Goal: Transaction & Acquisition: Obtain resource

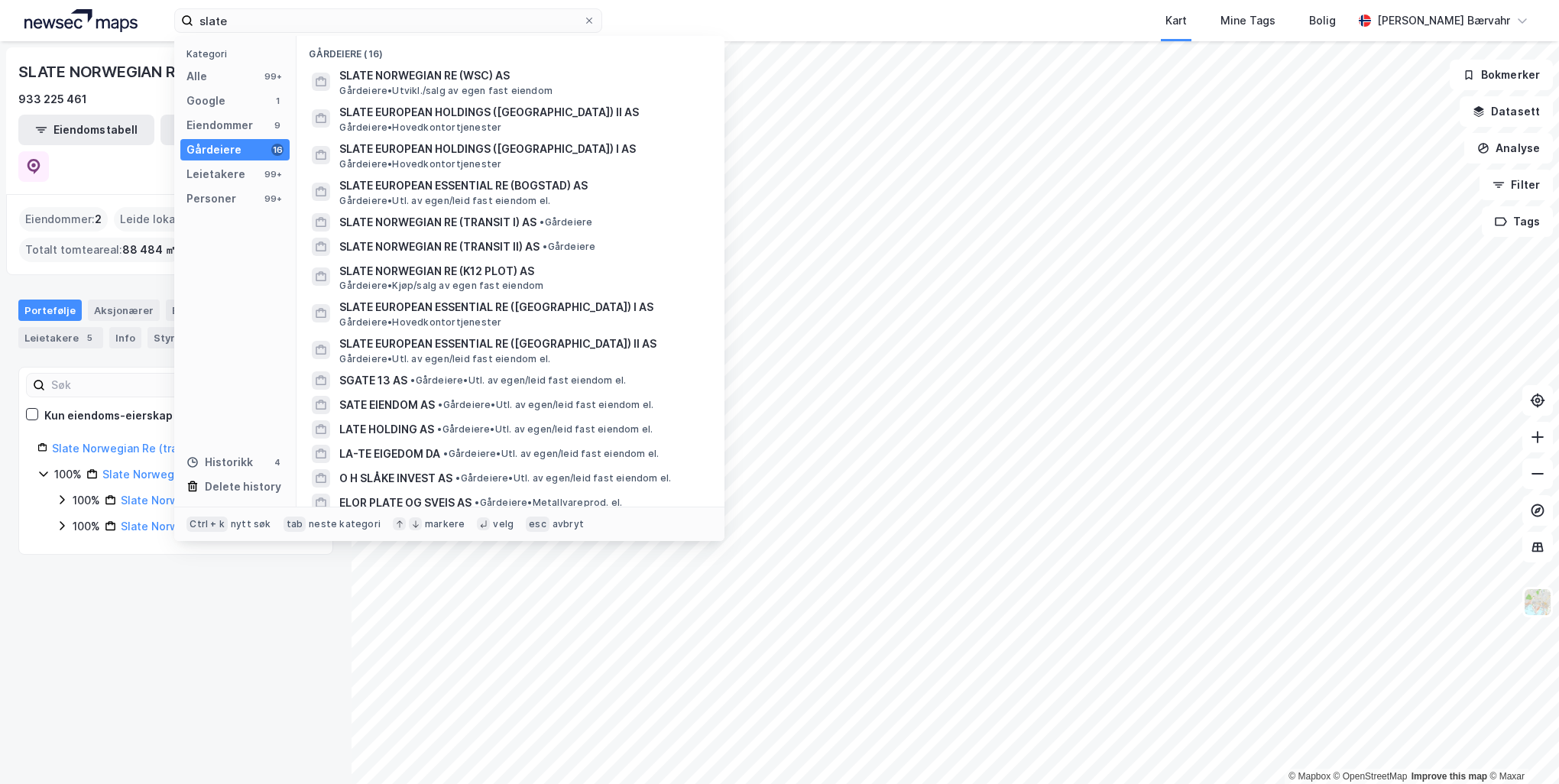
click at [235, 26] on input "slate" at bounding box center [388, 21] width 389 height 23
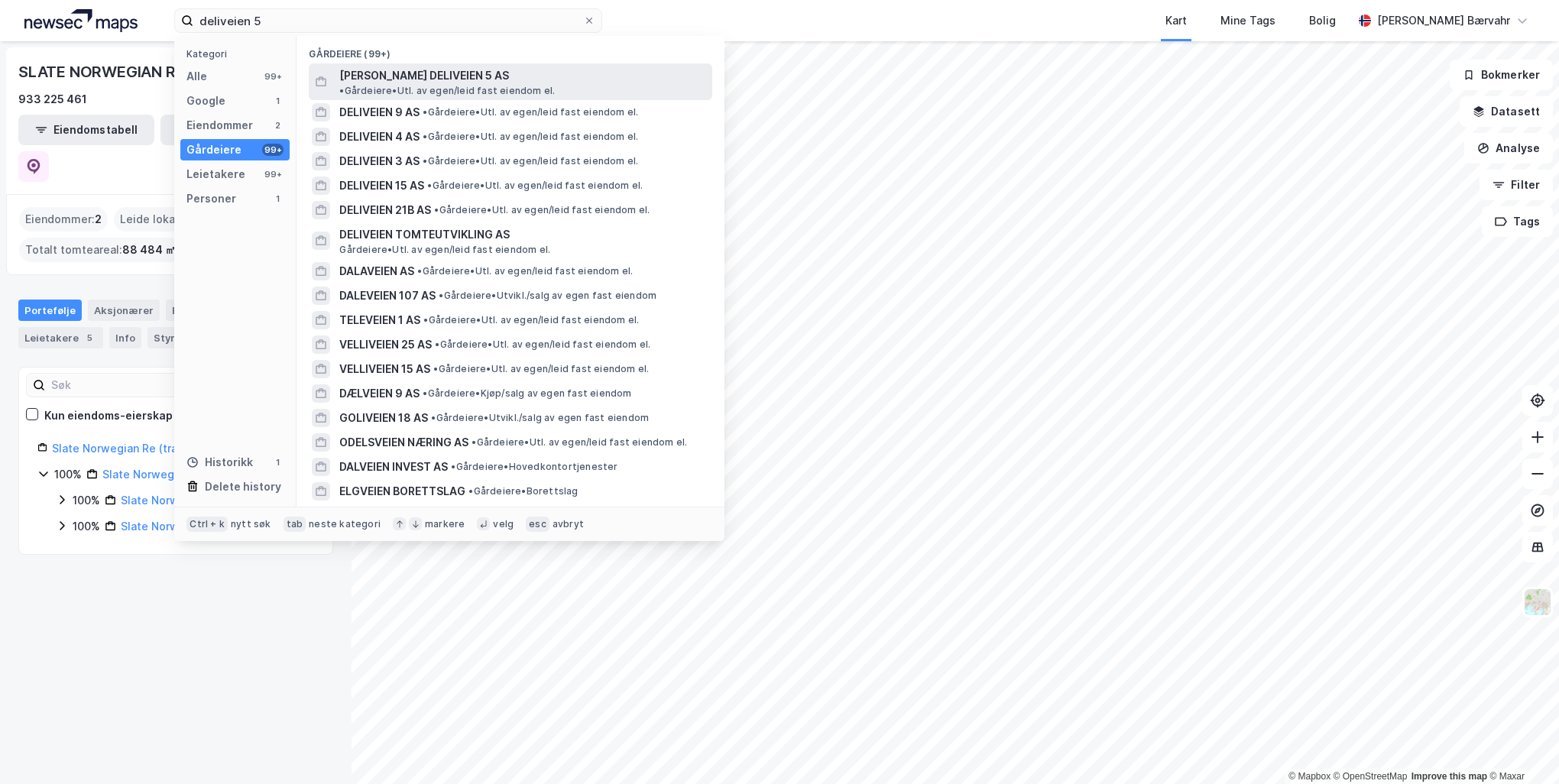
type input "deliveien 5"
click at [517, 84] on span "• Gårdeiere • Utl. av egen/leid fast eiendom el." at bounding box center [446, 90] width 216 height 12
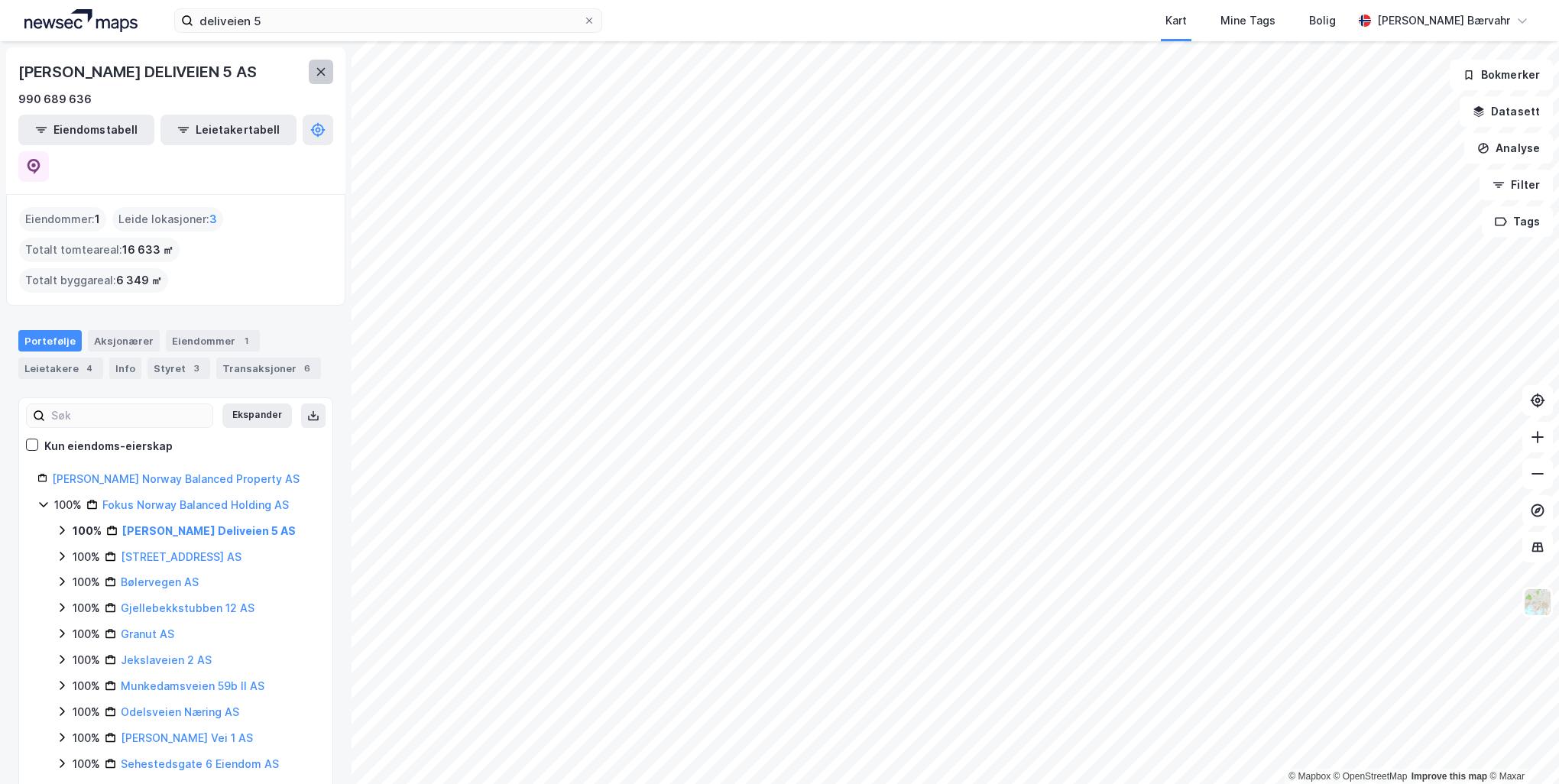
click at [323, 75] on icon at bounding box center [321, 72] width 9 height 8
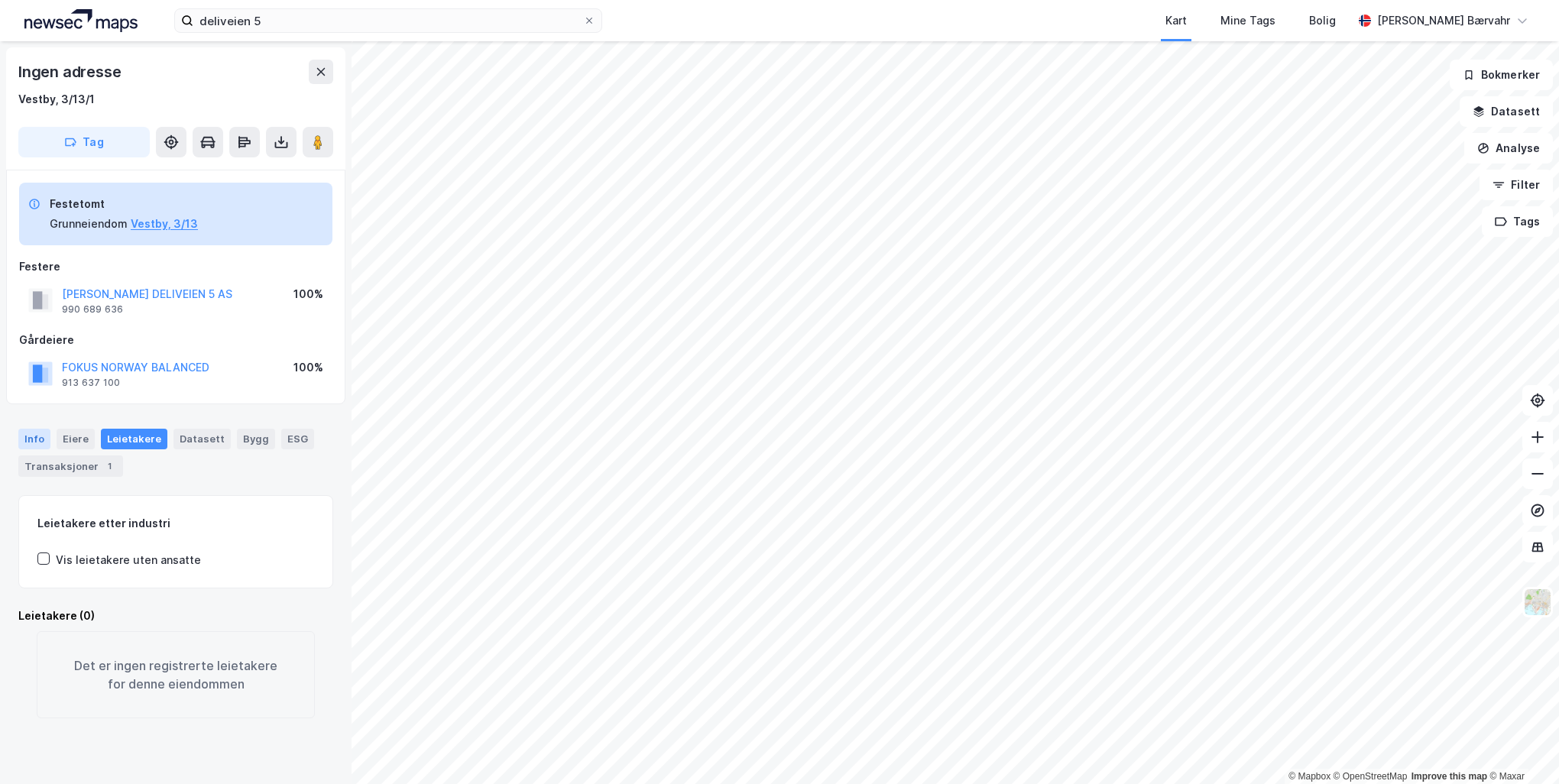
click at [24, 439] on div "Info" at bounding box center [34, 438] width 32 height 20
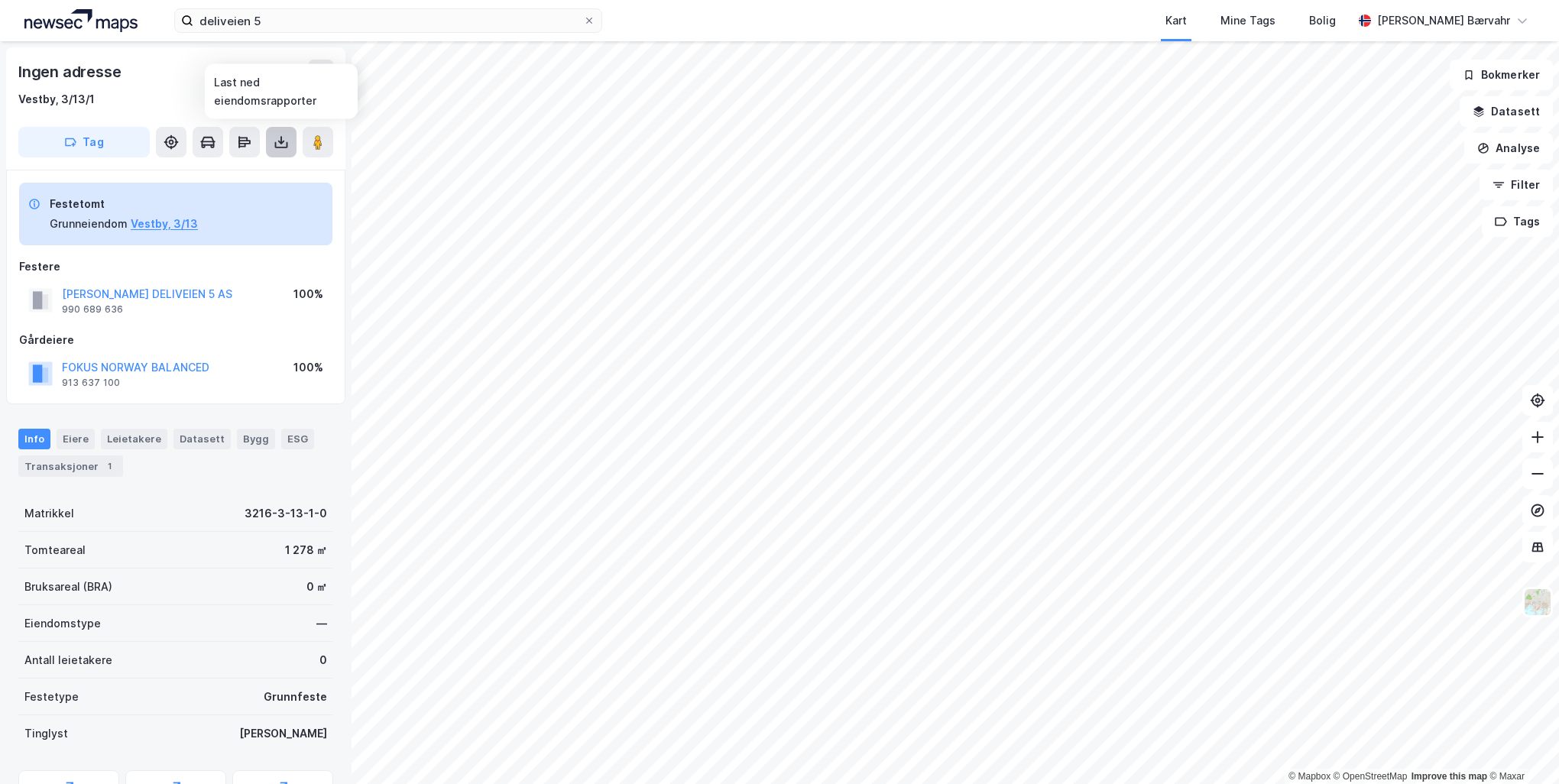
click at [281, 148] on icon at bounding box center [281, 142] width 15 height 15
click at [250, 173] on div "Last ned grunnbok" at bounding box center [205, 172] width 88 height 12
